Goal: Task Accomplishment & Management: Complete application form

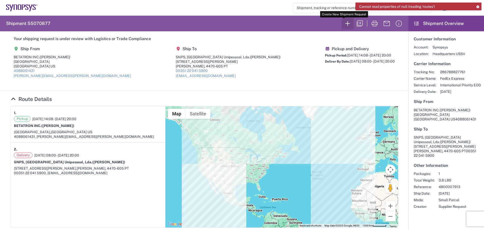
click at [345, 23] on icon "button" at bounding box center [348, 23] width 8 height 8
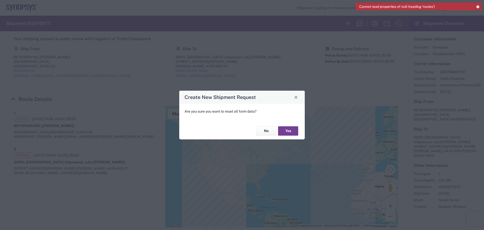
click at [287, 131] on button "Yes" at bounding box center [288, 130] width 20 height 9
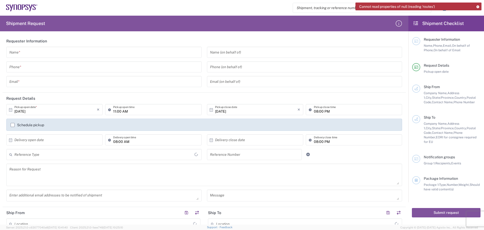
click at [24, 52] on input "text" at bounding box center [103, 52] width 189 height 9
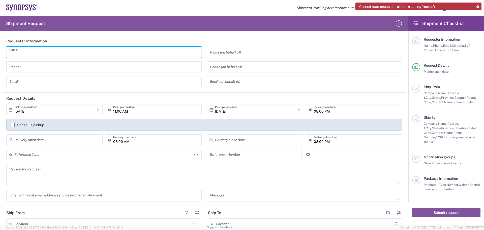
type input "[GEOGRAPHIC_DATA]"
type input "[PERSON_NAME]"
type input "4088061431"
type input "[PERSON_NAME][EMAIL_ADDRESS][PERSON_NAME][DOMAIN_NAME]"
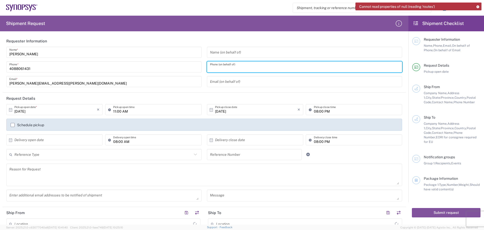
click at [212, 66] on input "tel" at bounding box center [304, 67] width 189 height 9
type input "4088061431"
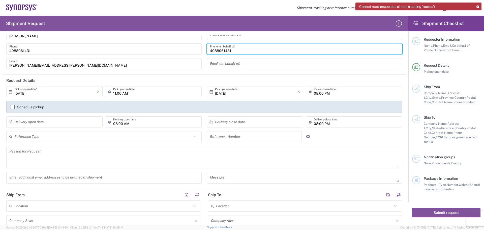
scroll to position [50, 0]
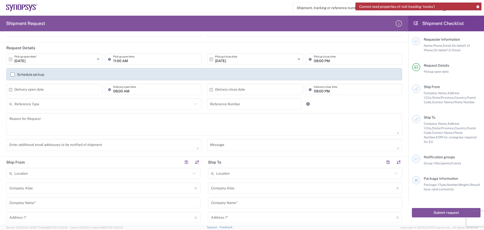
click at [16, 90] on input "text" at bounding box center [55, 89] width 82 height 9
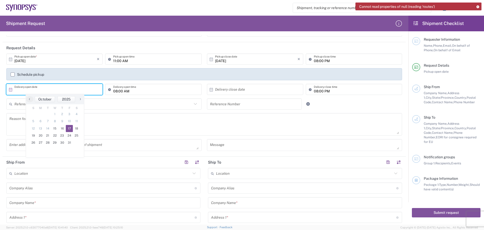
click at [71, 129] on span "17" at bounding box center [69, 128] width 7 height 7
type input "[DATE]"
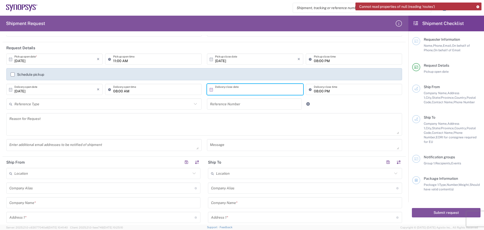
click at [215, 88] on input "text" at bounding box center [256, 89] width 82 height 9
click at [270, 129] on span "17" at bounding box center [268, 128] width 7 height 7
type input "[DATE]"
click at [19, 105] on input "text" at bounding box center [103, 104] width 178 height 9
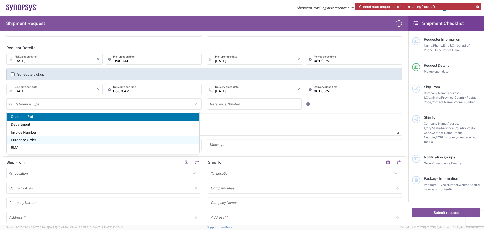
click at [49, 140] on span "Purchase Order" at bounding box center [103, 140] width 193 height 8
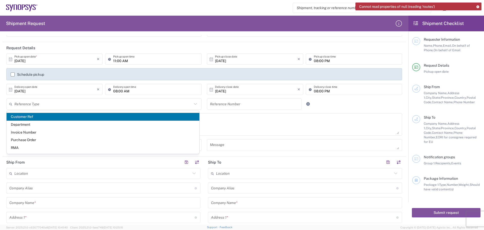
type input "Purchase Order"
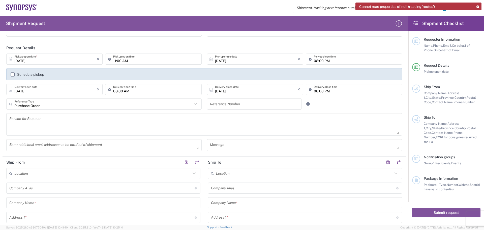
click at [210, 104] on input "text" at bounding box center [254, 104] width 89 height 9
type input "4800027225"
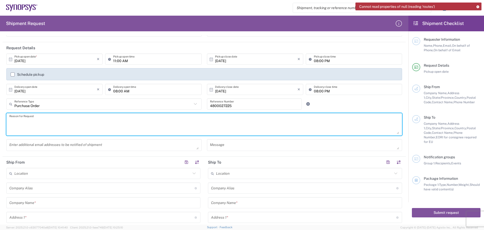
click at [11, 120] on textarea at bounding box center [204, 124] width 390 height 19
type textarea "product shipment"
click at [21, 188] on input "text" at bounding box center [101, 188] width 185 height 9
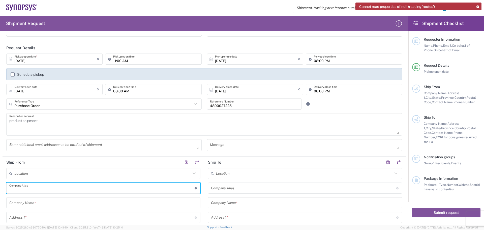
type input "Betatron Inc."
type input "[PERSON_NAME][EMAIL_ADDRESS][PERSON_NAME][DOMAIN_NAME]"
type input "Betatron Inc."
type input "[STREET_ADDRESS]"
type input "[GEOGRAPHIC_DATA][PERSON_NAME]"
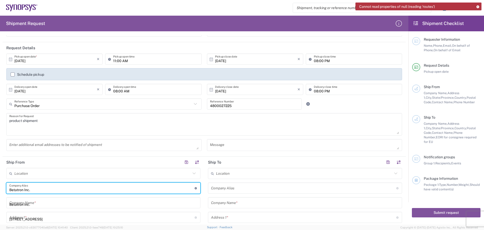
type input "[US_STATE]"
type input "[GEOGRAPHIC_DATA]"
type input "95131"
type input "[PERSON_NAME]"
type input "4088061431"
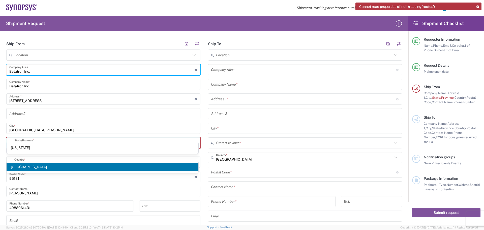
scroll to position [177, 0]
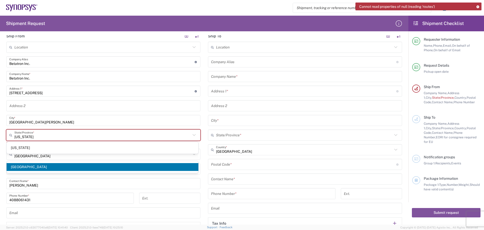
click at [72, 148] on span "[US_STATE]" at bounding box center [103, 148] width 192 height 8
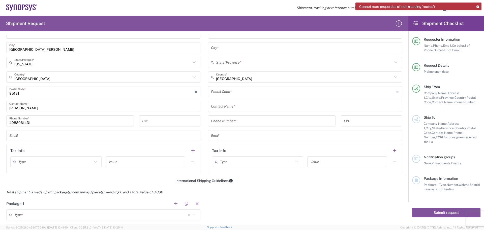
scroll to position [252, 0]
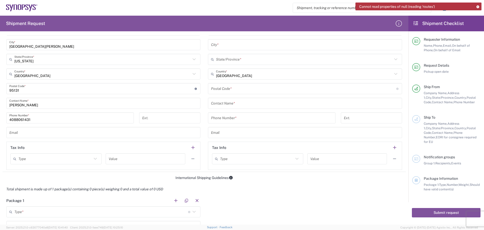
click at [13, 132] on input "text" at bounding box center [103, 132] width 188 height 9
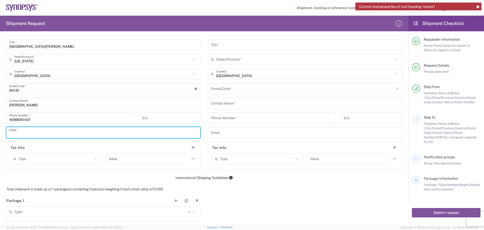
type input "[PERSON_NAME][EMAIL_ADDRESS][PERSON_NAME][DOMAIN_NAME]"
type input "Betatron Inc."
type input "[STREET_ADDRESS]"
type input "[GEOGRAPHIC_DATA][PERSON_NAME]"
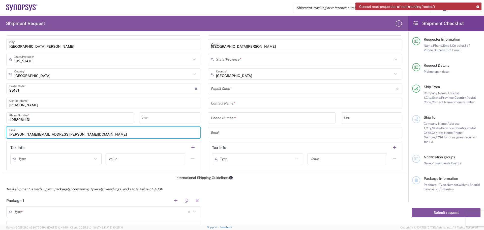
type input "[US_STATE]"
type input "[GEOGRAPHIC_DATA]"
type input "95131"
type input "[PERSON_NAME]"
type input "4088061431"
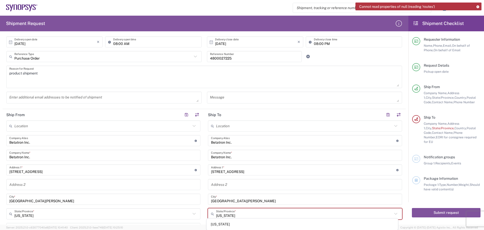
scroll to position [76, 0]
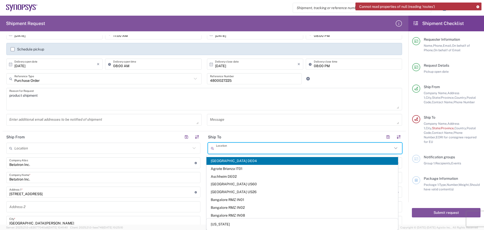
click at [220, 148] on input "text" at bounding box center [304, 148] width 177 height 9
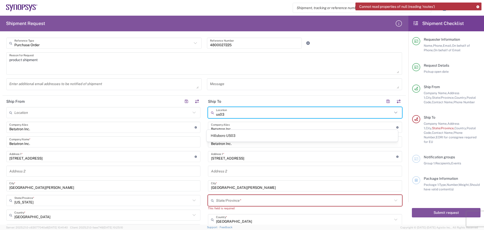
scroll to position [101, 0]
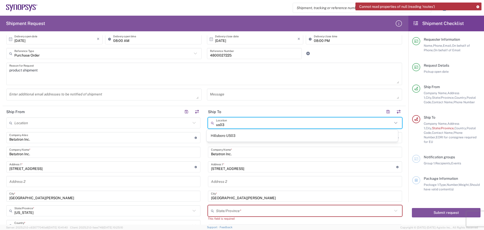
click at [240, 135] on span "Hillsboro US03" at bounding box center [303, 136] width 192 height 8
type input "Hillsboro US03"
type input "Synopsys Inc"
type input "[STREET_ADDRESS][PERSON_NAME]"
type input "Suite 400"
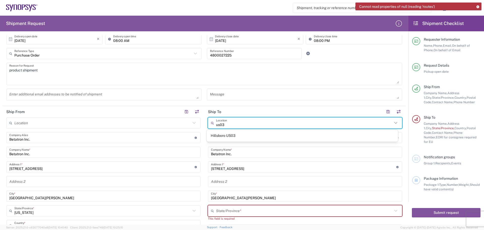
type input "Hillsboro"
type input "[US_STATE]"
type input "97124"
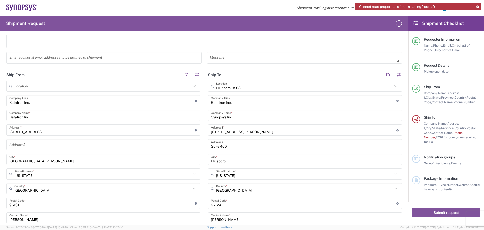
scroll to position [177, 0]
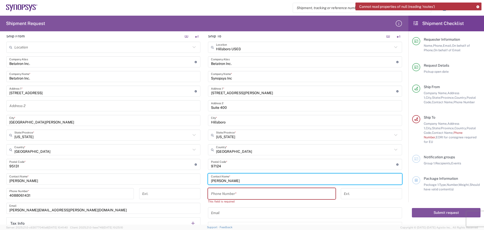
drag, startPoint x: 231, startPoint y: 178, endPoint x: 206, endPoint y: 178, distance: 25.2
click at [206, 178] on main "[GEOGRAPHIC_DATA] [GEOGRAPHIC_DATA] Location [GEOGRAPHIC_DATA] [GEOGRAPHIC_DATA…" at bounding box center [305, 139] width 202 height 194
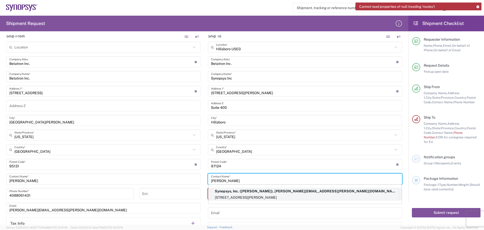
type input "[PERSON_NAME]"
click at [247, 192] on p "Synopsys, Inc. ([PERSON_NAME]), [PERSON_NAME][EMAIL_ADDRESS][PERSON_NAME][DOMAI…" at bounding box center [305, 191] width 188 height 6
type input "Synopsys Hillsboro"
type input "Synopsys, Inc."
type input "[STREET_ADDRESS][PERSON_NAME]"
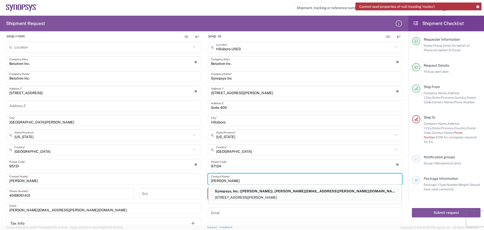
type input "[PERSON_NAME]"
type input "5038808195"
type input "[PERSON_NAME][EMAIL_ADDRESS][PERSON_NAME][DOMAIN_NAME]"
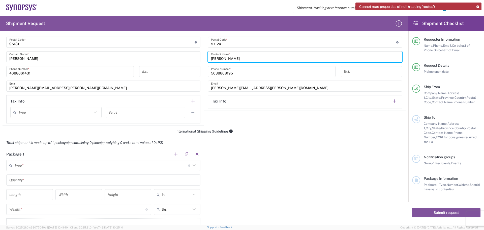
scroll to position [328, 0]
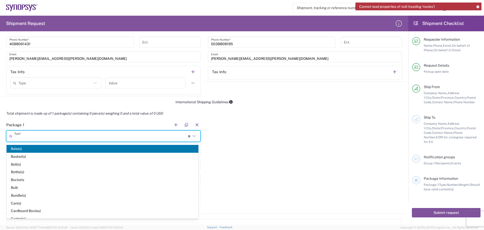
click at [25, 136] on input "text" at bounding box center [101, 136] width 174 height 9
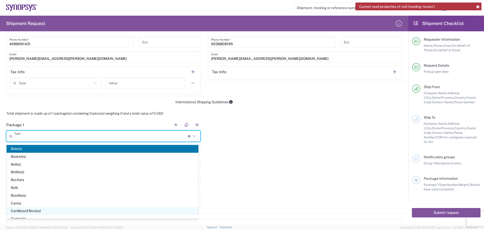
click at [58, 211] on span "Cardboard Box(es)" at bounding box center [103, 211] width 192 height 8
type input "Cardboard Box(es)"
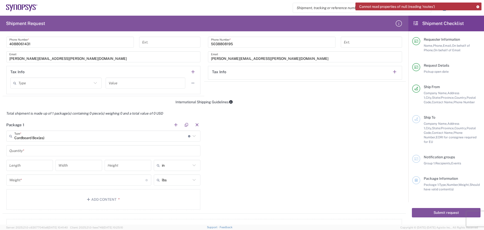
click at [22, 150] on input "text" at bounding box center [103, 150] width 188 height 9
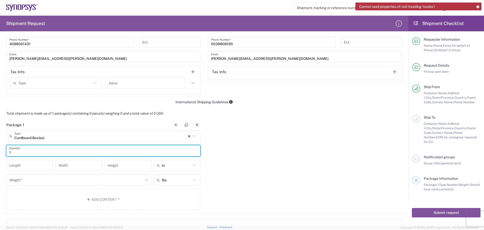
type input "1"
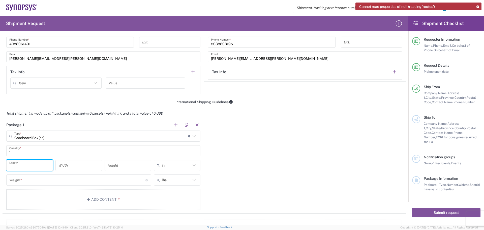
click at [15, 164] on input "number" at bounding box center [29, 165] width 41 height 9
type input "24"
type input "8.25"
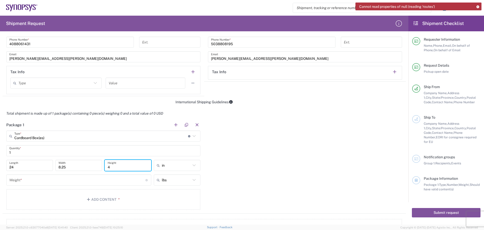
type input "4"
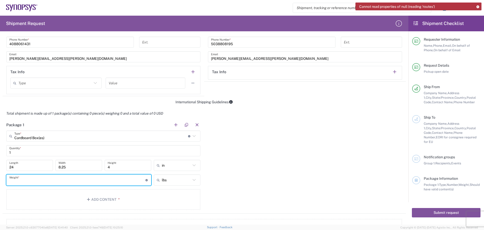
click at [24, 182] on input "number" at bounding box center [77, 180] width 136 height 9
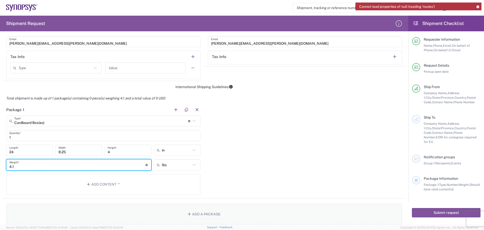
scroll to position [378, 0]
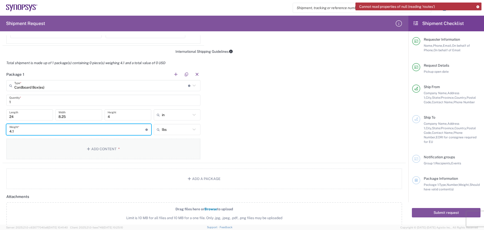
type input "4.1"
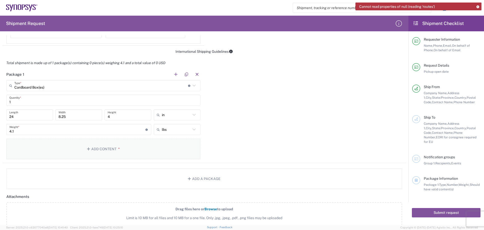
click at [101, 150] on button "Add Content *" at bounding box center [103, 148] width 194 height 21
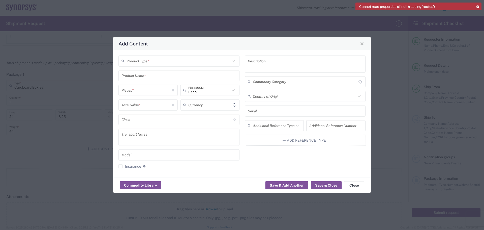
type input "US Dollar"
click at [148, 61] on input "text" at bounding box center [178, 60] width 103 height 9
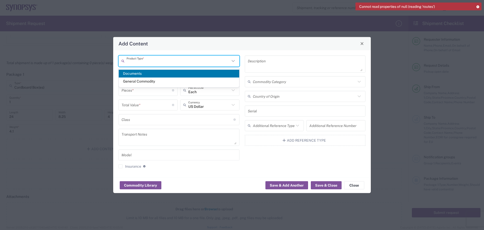
click at [155, 82] on span "General Commodity" at bounding box center [179, 81] width 121 height 8
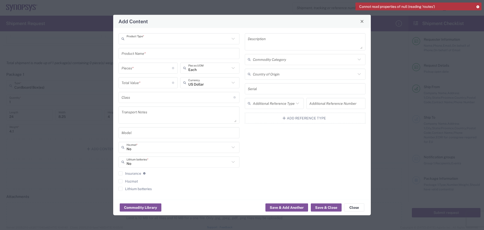
type input "General Commodity"
click at [126, 55] on input "text" at bounding box center [179, 53] width 115 height 9
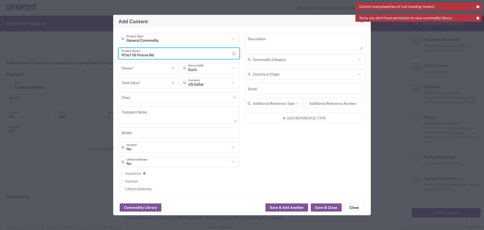
type input "PCIe7 ISI Fixture Bd."
click at [132, 67] on input "number" at bounding box center [147, 68] width 50 height 9
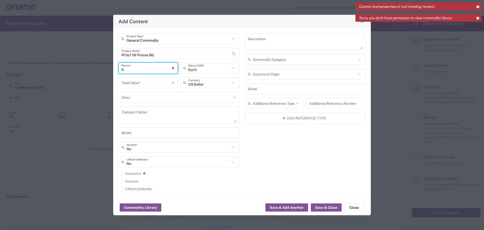
type input "5"
click at [133, 84] on input "number" at bounding box center [147, 82] width 50 height 9
type input "7"
type input "15000"
click at [320, 209] on button "Save & Close" at bounding box center [326, 207] width 31 height 8
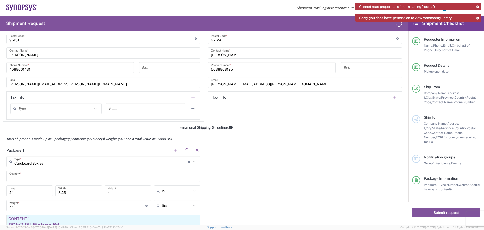
scroll to position [303, 0]
click at [448, 208] on button "Submit request" at bounding box center [446, 212] width 69 height 9
